Goal: Communication & Community: Answer question/provide support

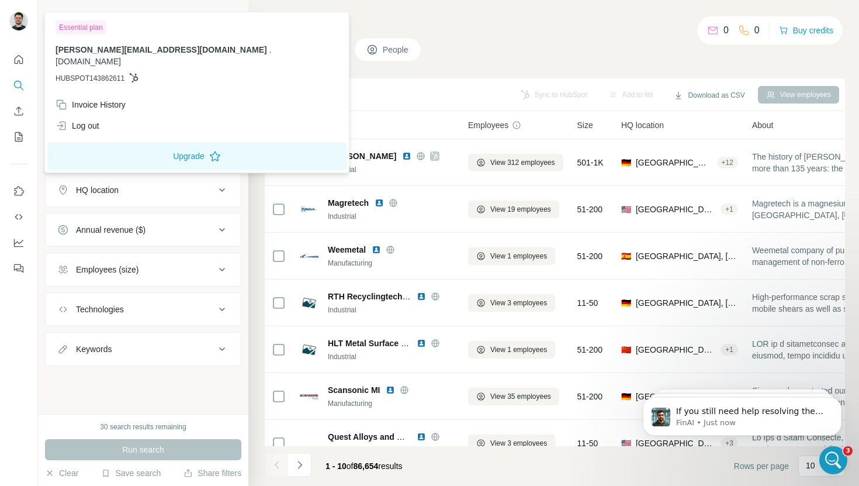
click at [26, 25] on img at bounding box center [18, 21] width 19 height 19
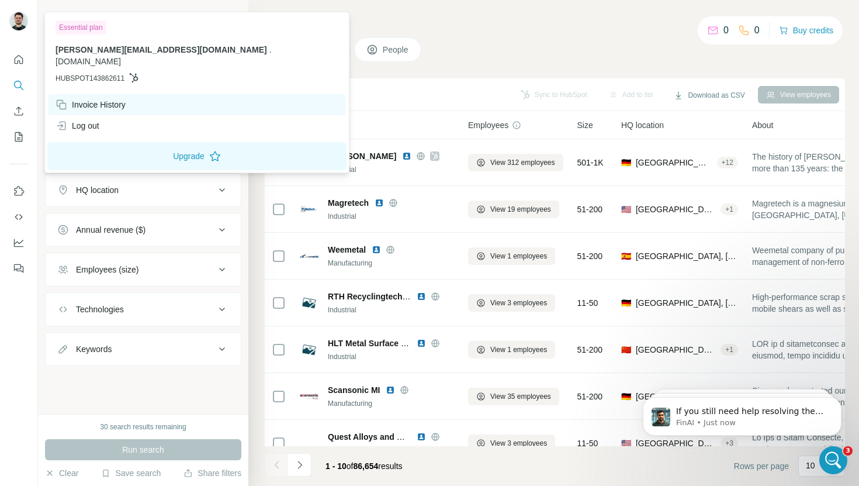
click at [96, 99] on div "Invoice History" at bounding box center [91, 105] width 70 height 12
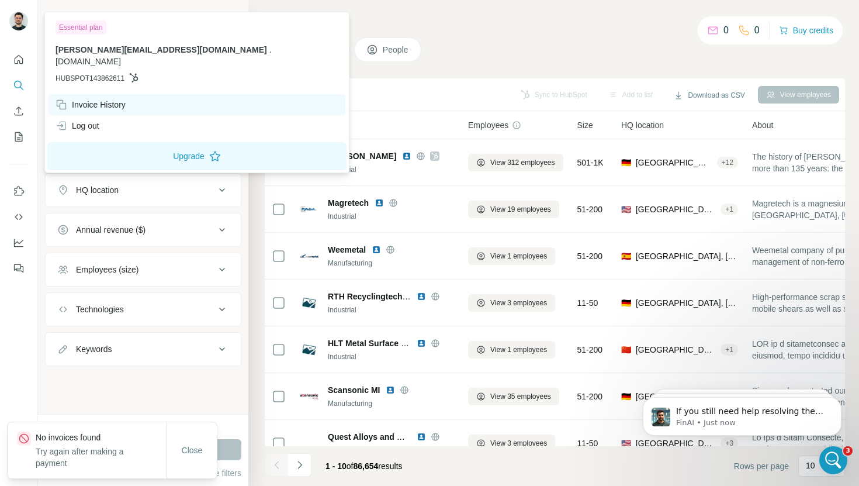
click at [94, 99] on div "Invoice History" at bounding box center [91, 105] width 70 height 12
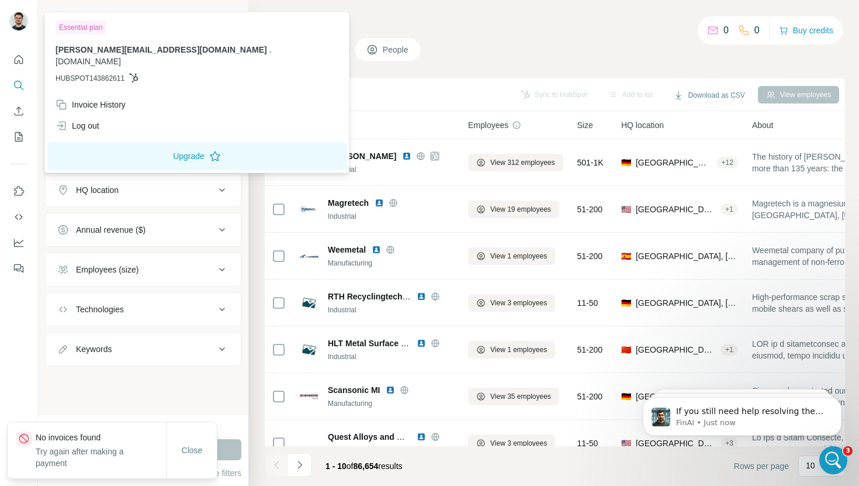
click at [121, 57] on span "[DOMAIN_NAME]" at bounding box center [88, 61] width 65 height 9
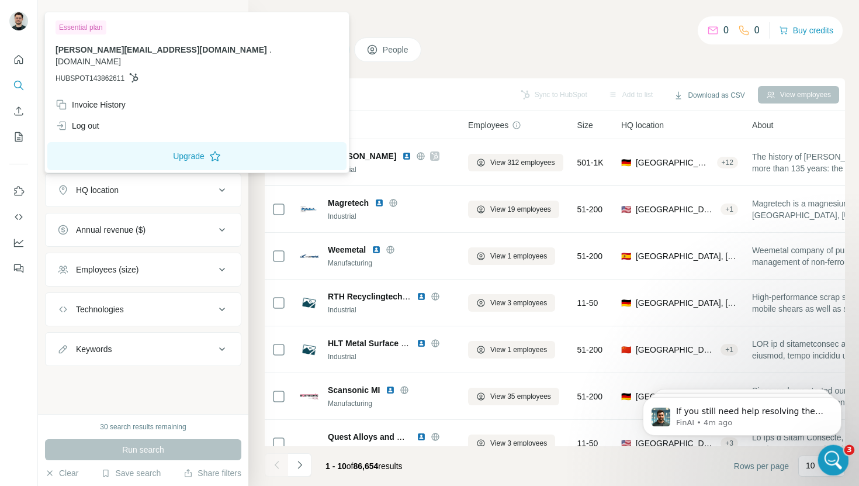
click at [838, 459] on icon "Open Intercom Messenger" at bounding box center [831, 458] width 19 height 19
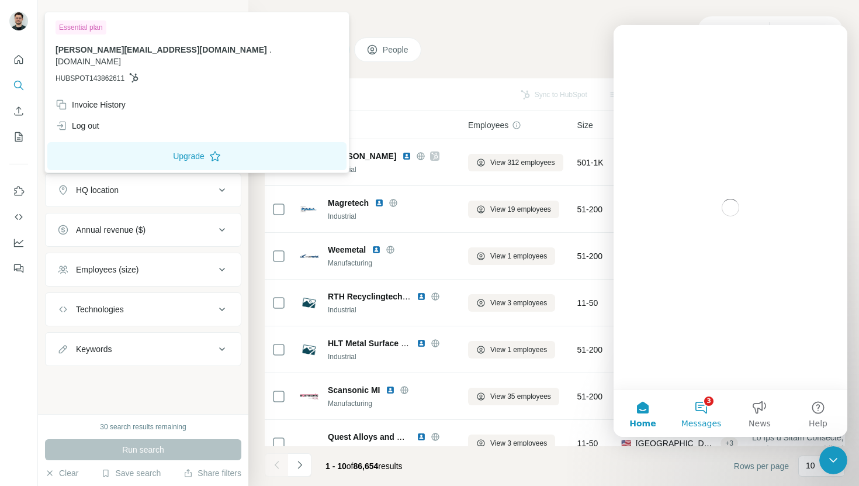
click at [704, 406] on button "3 Messages" at bounding box center [701, 413] width 58 height 47
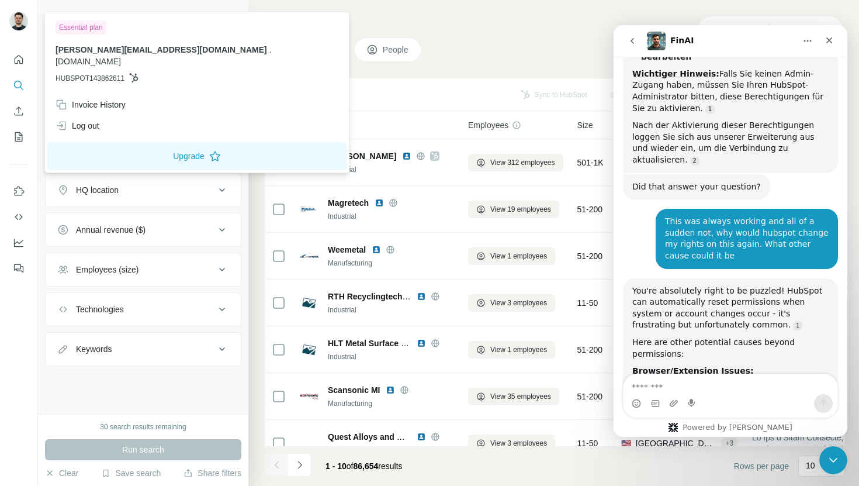
scroll to position [1375, 0]
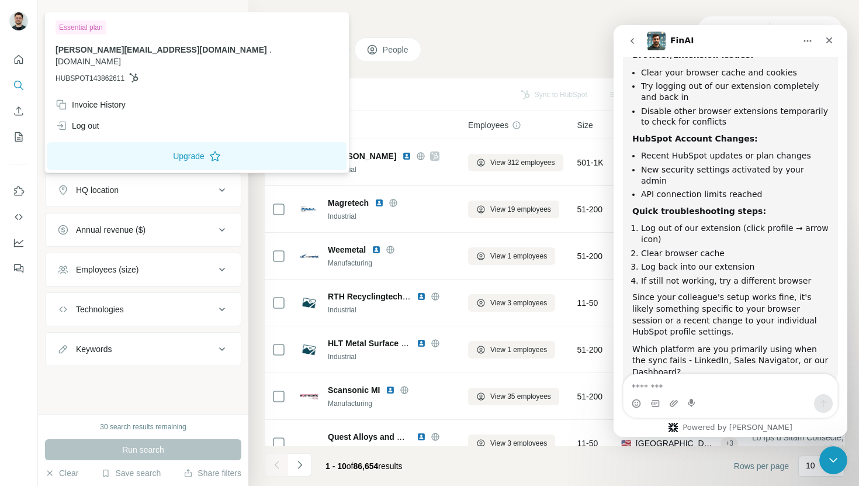
click at [670, 379] on textarea "Message…" at bounding box center [731, 384] width 214 height 20
type textarea "**********"
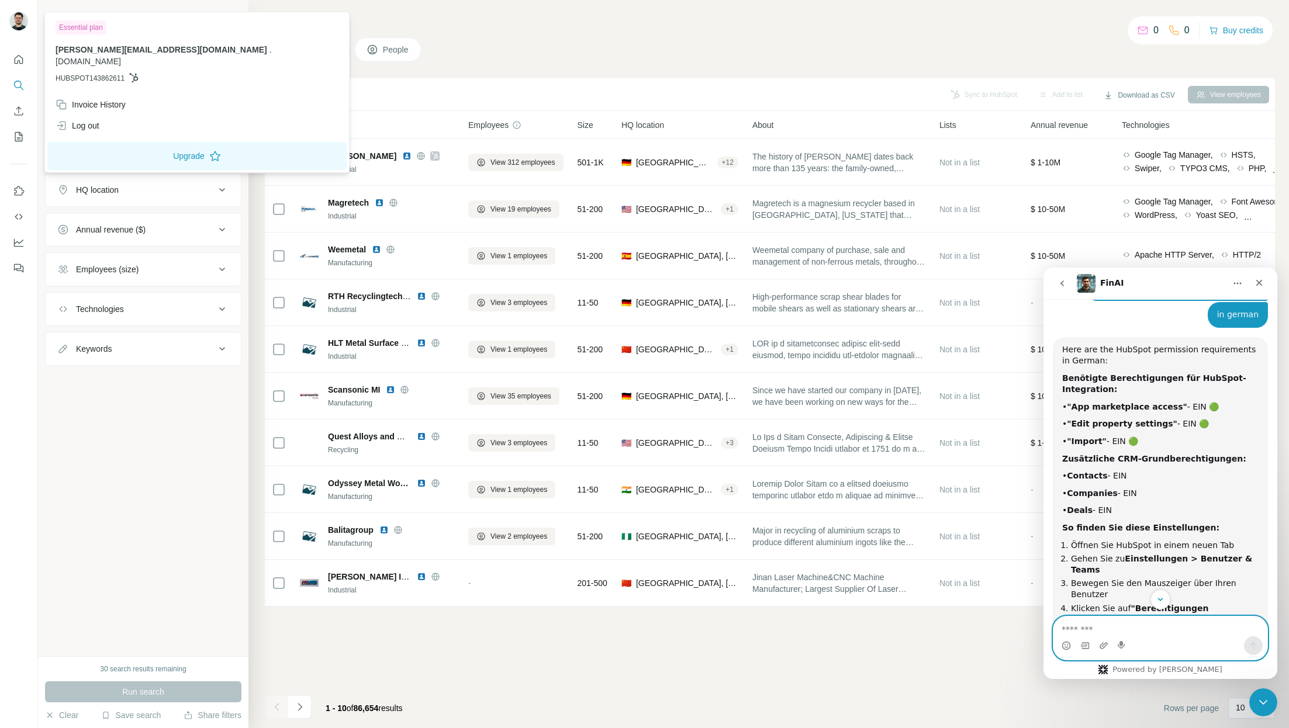
scroll to position [736, 0]
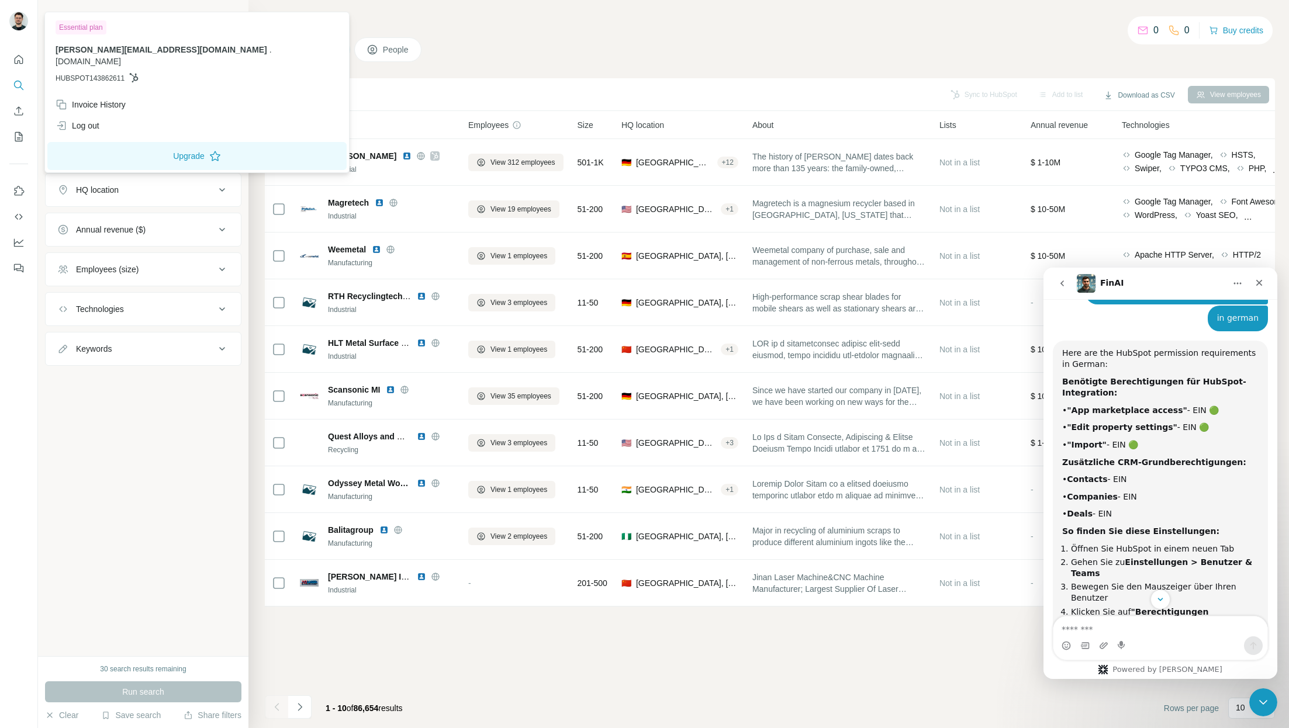
click at [859, 485] on div "Here are the HubSpot permission requirements in German: Benötigte Berechtigunge…" at bounding box center [1160, 540] width 196 height 384
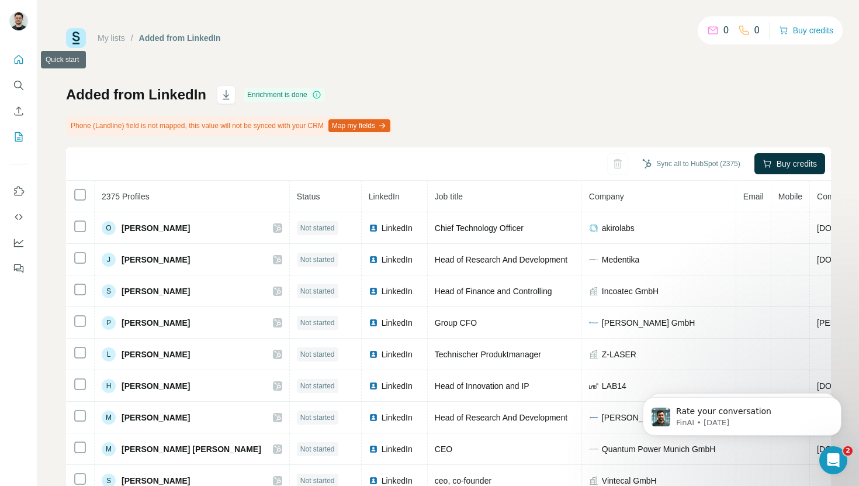
click at [17, 57] on icon "Quick start" at bounding box center [19, 60] width 12 height 12
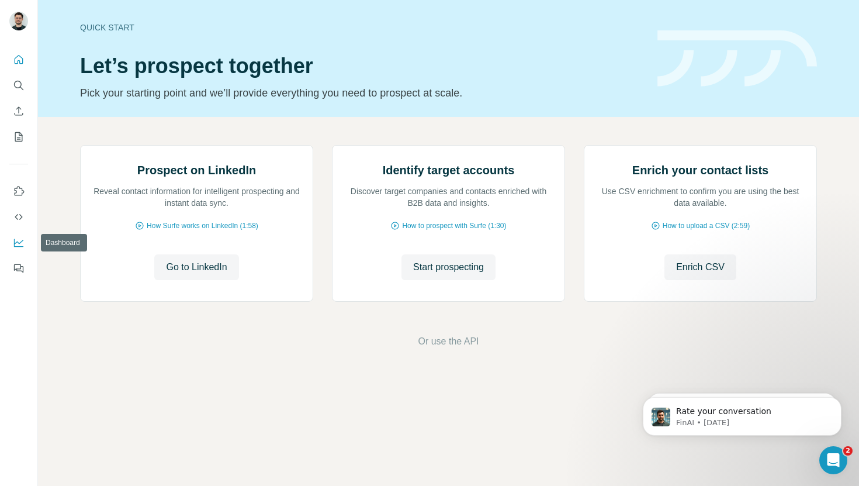
click at [18, 245] on icon "Dashboard" at bounding box center [19, 243] width 12 height 12
